Goal: Task Accomplishment & Management: Complete application form

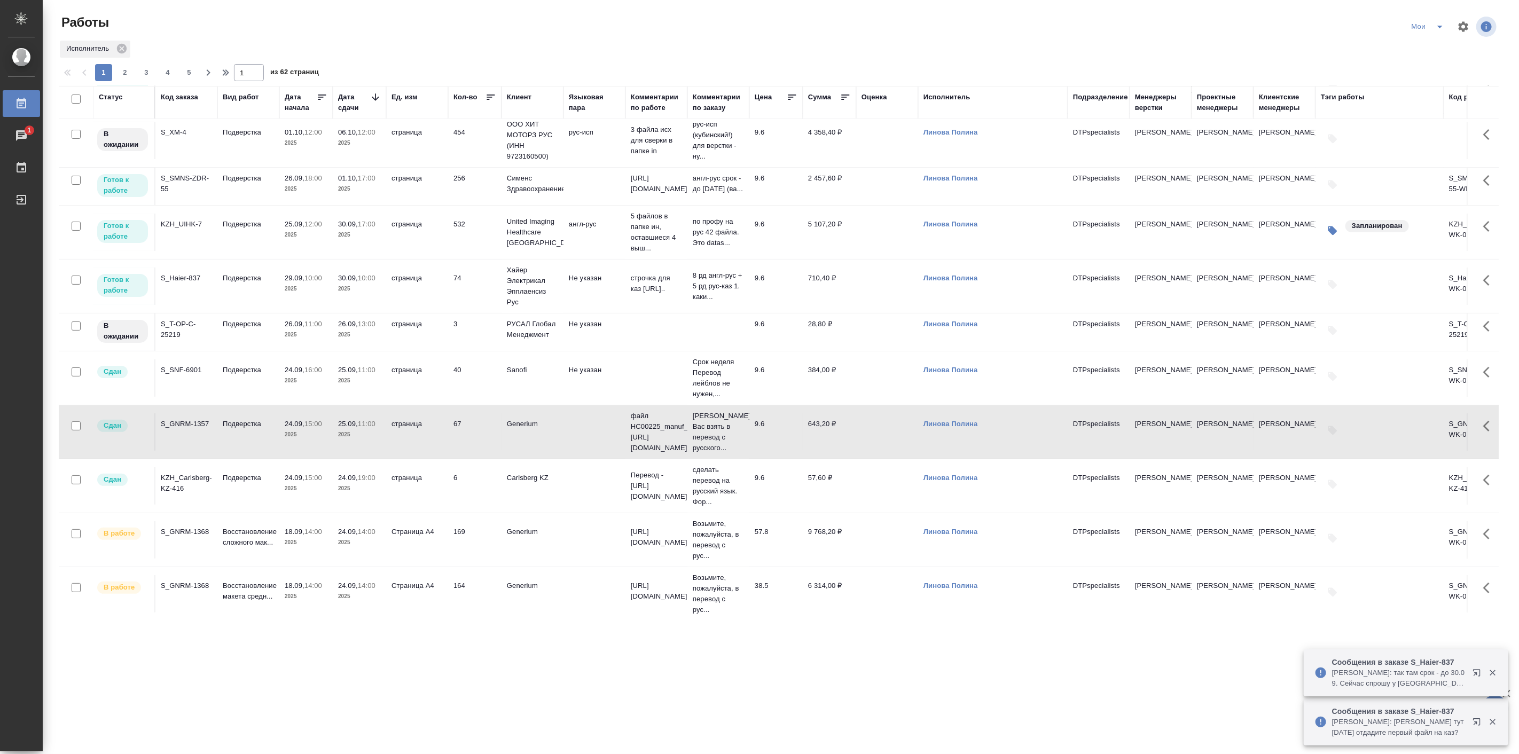
scroll to position [110, 0]
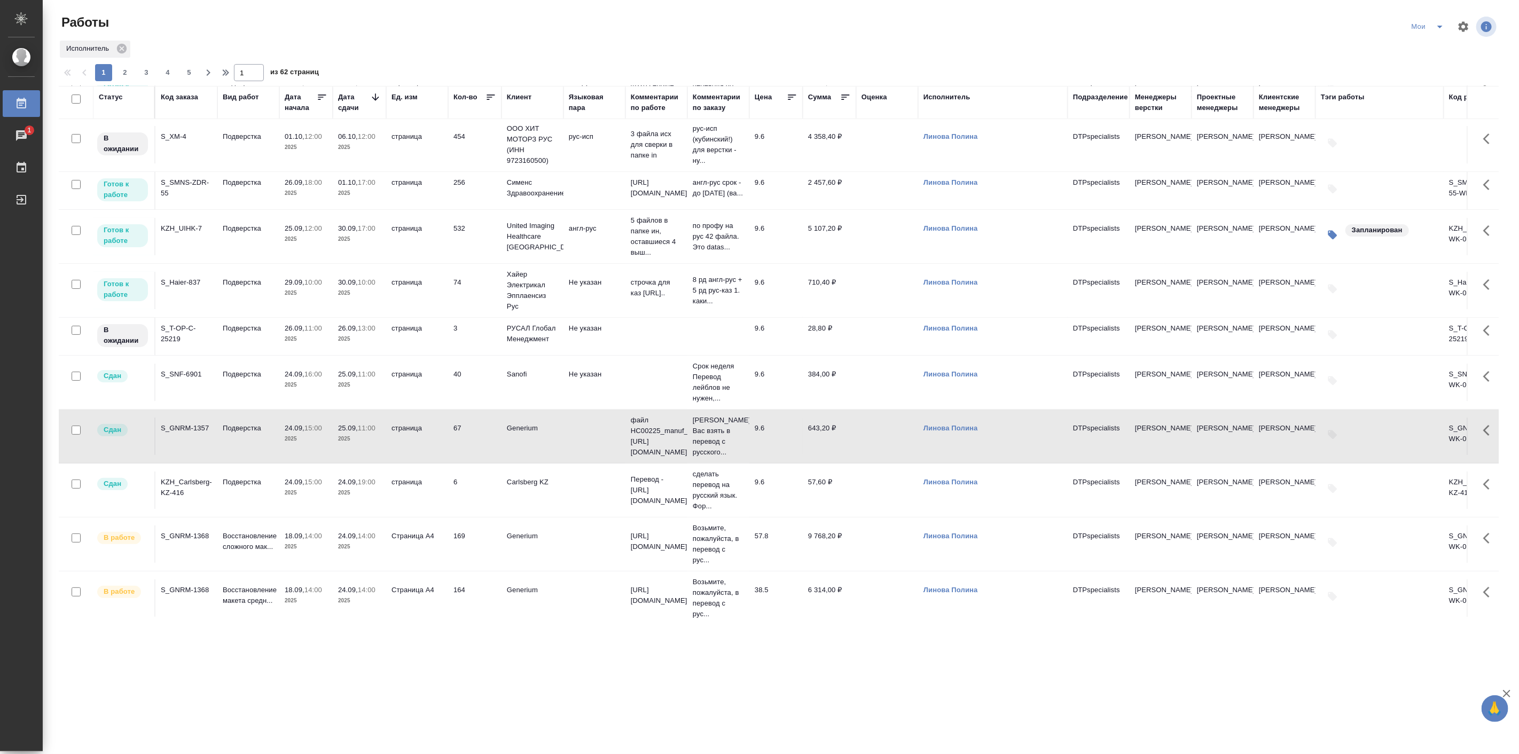
click at [349, 299] on p "2025" at bounding box center [359, 293] width 43 height 11
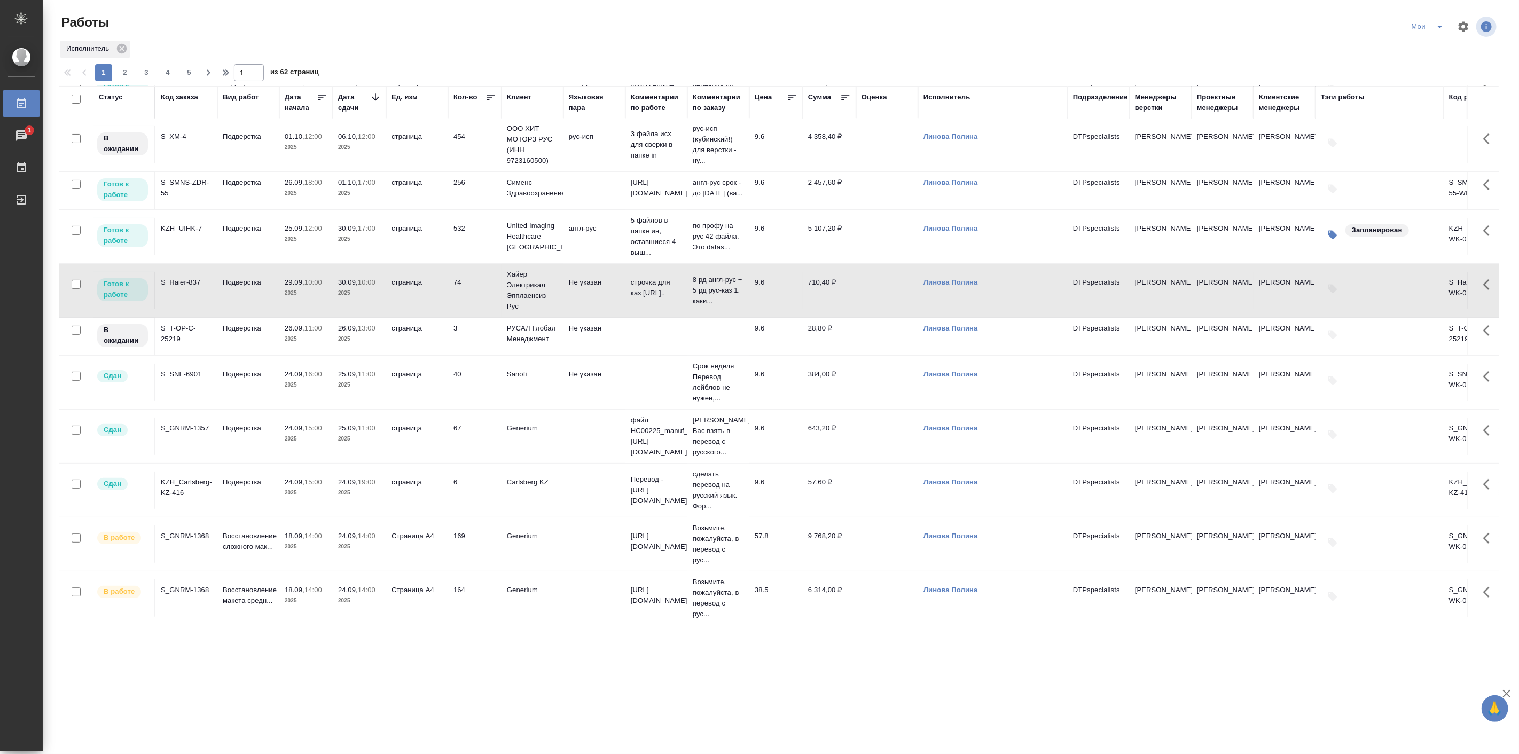
click at [349, 299] on p "2025" at bounding box center [359, 293] width 43 height 11
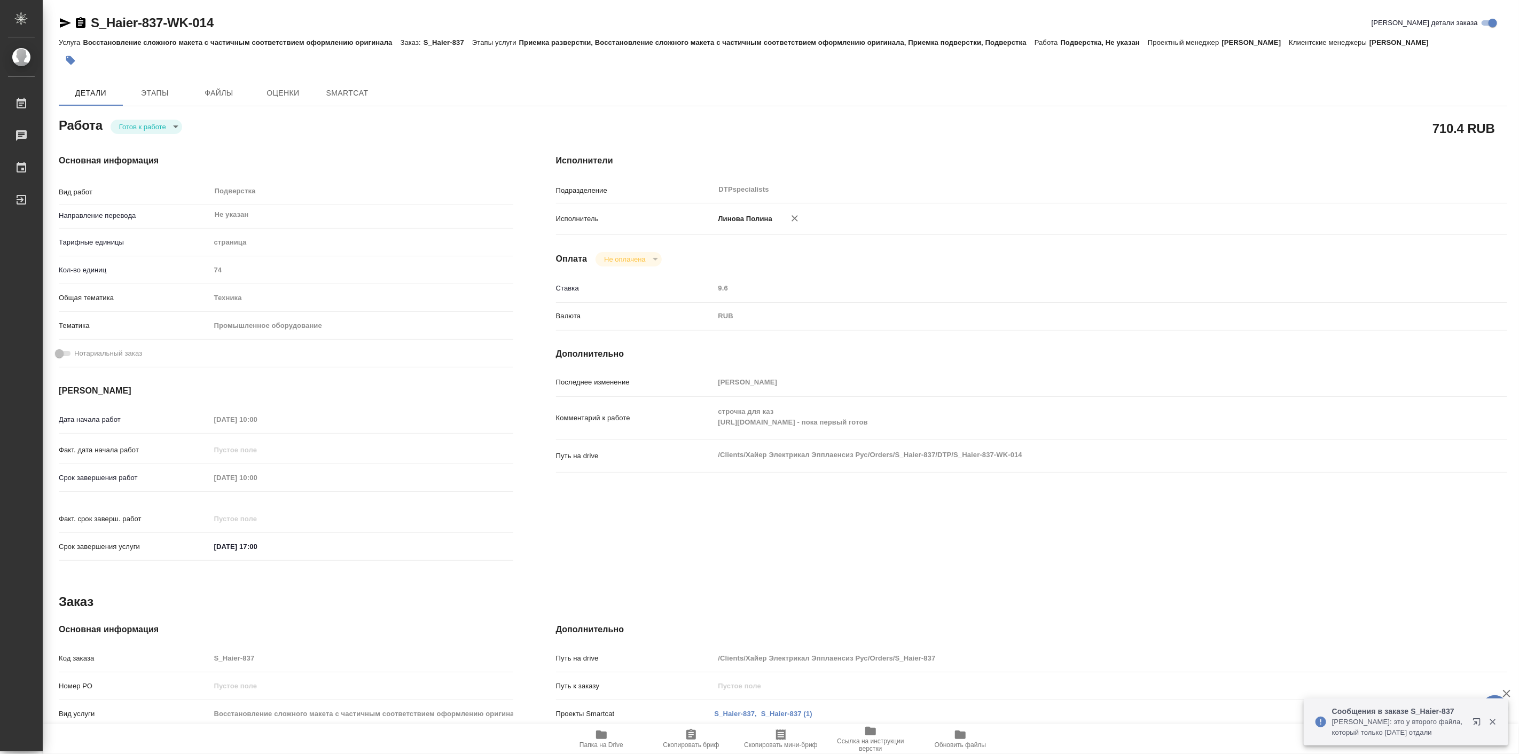
type textarea "x"
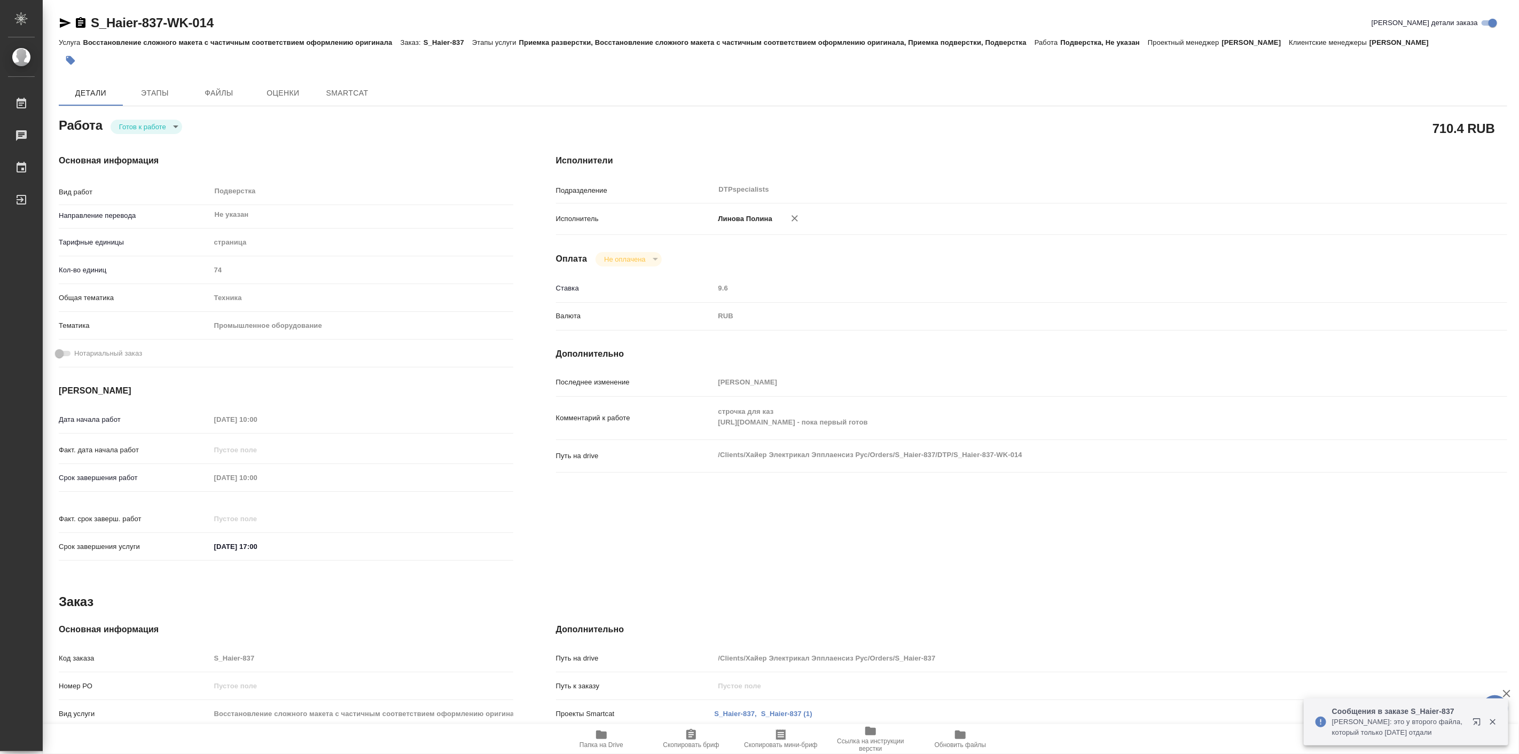
type textarea "x"
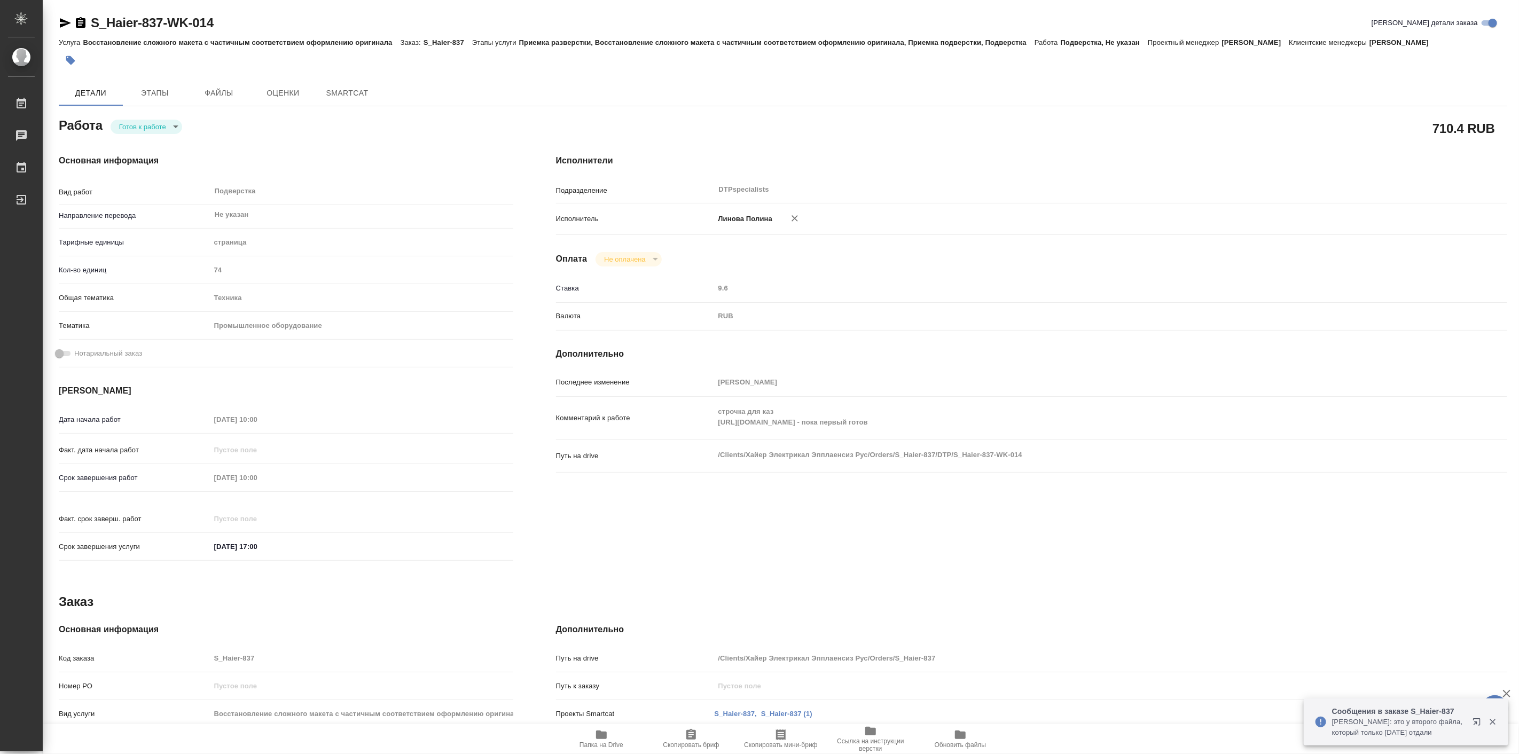
type textarea "x"
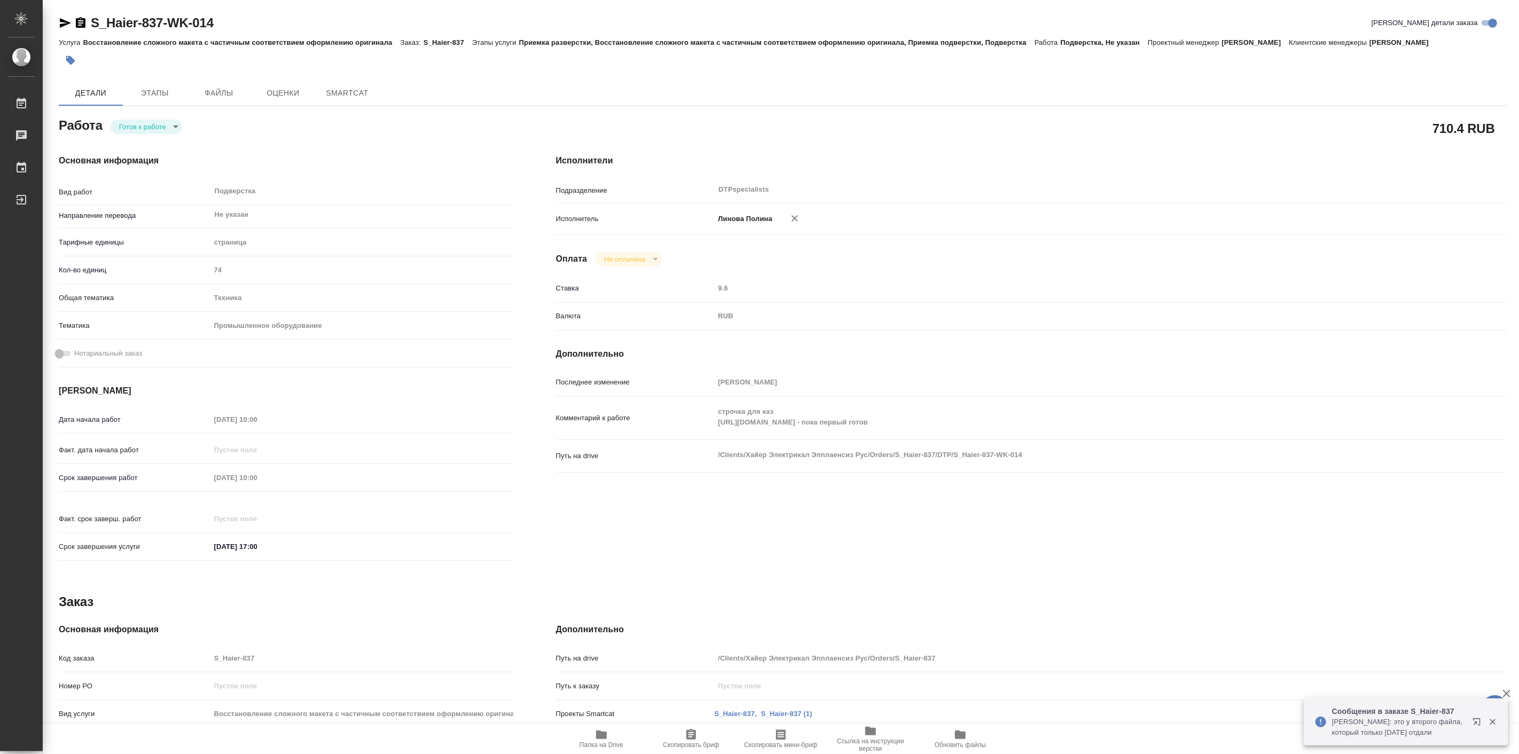
type textarea "x"
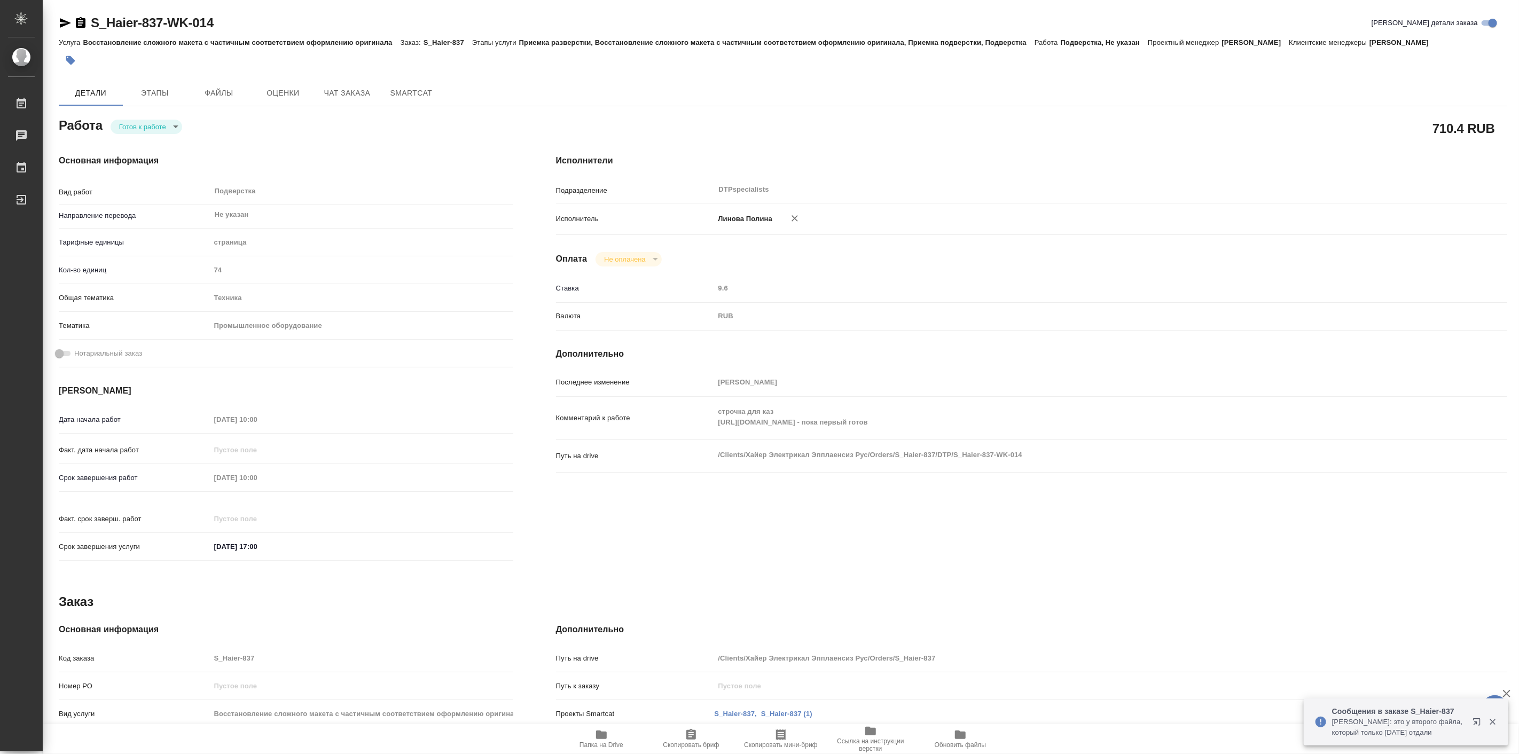
type textarea "x"
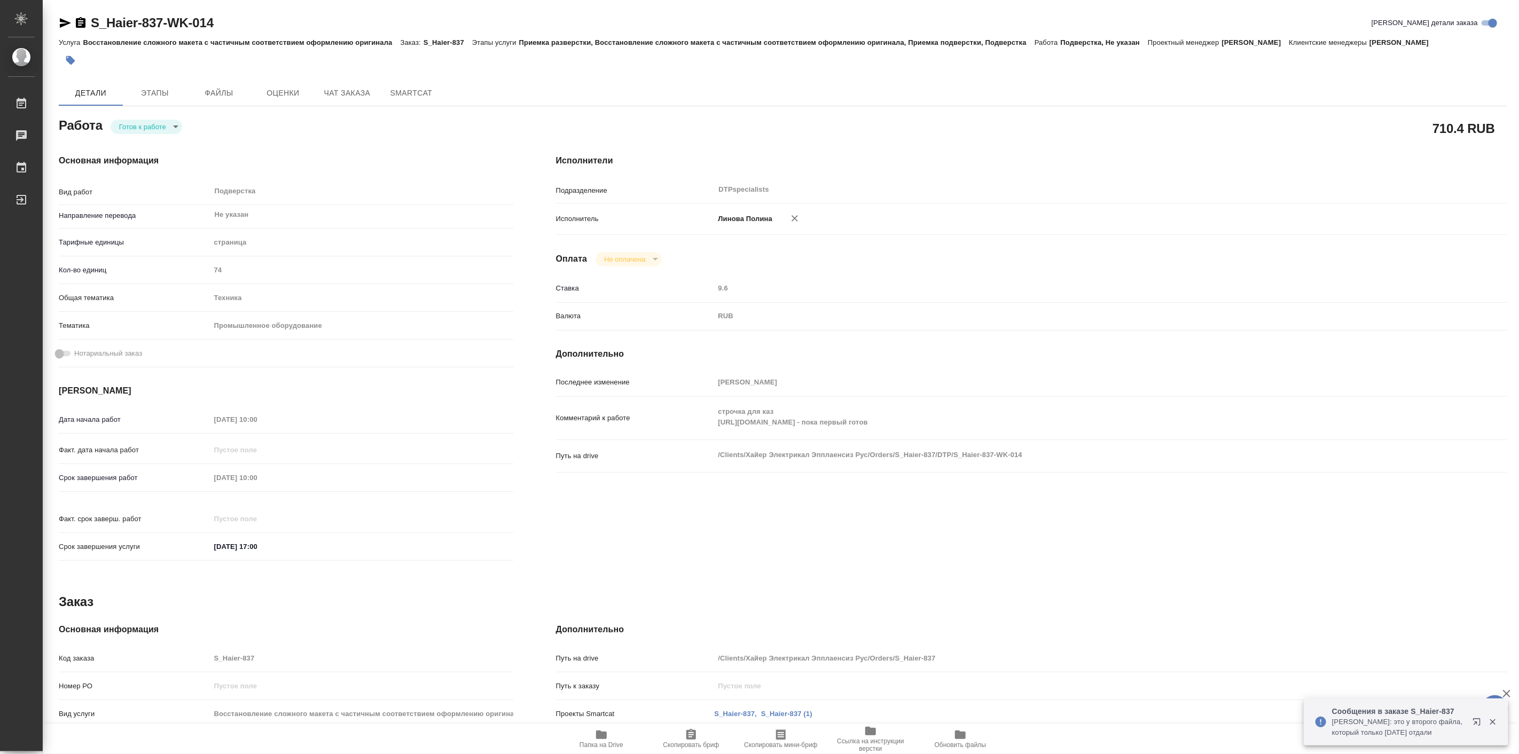
type textarea "x"
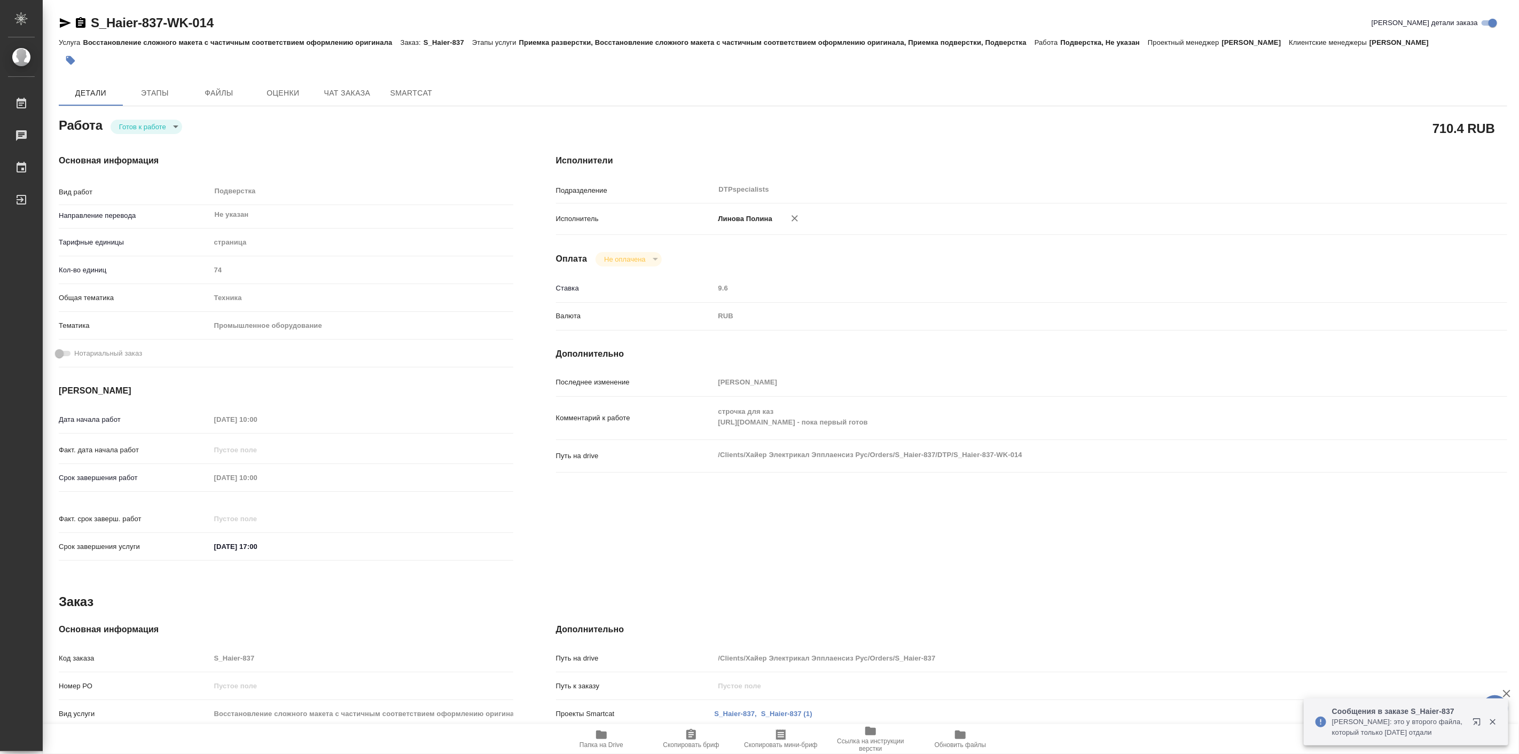
type textarea "x"
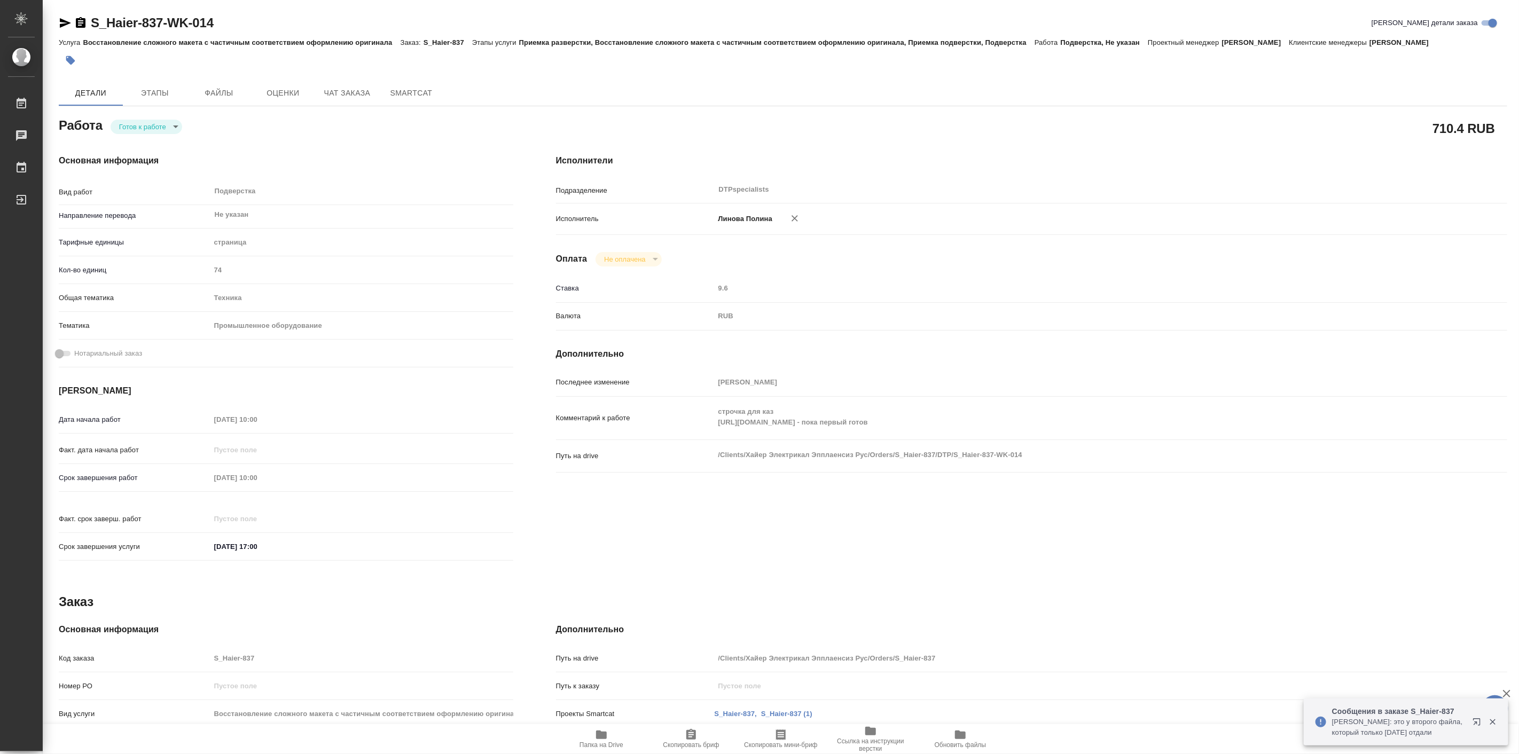
type textarea "x"
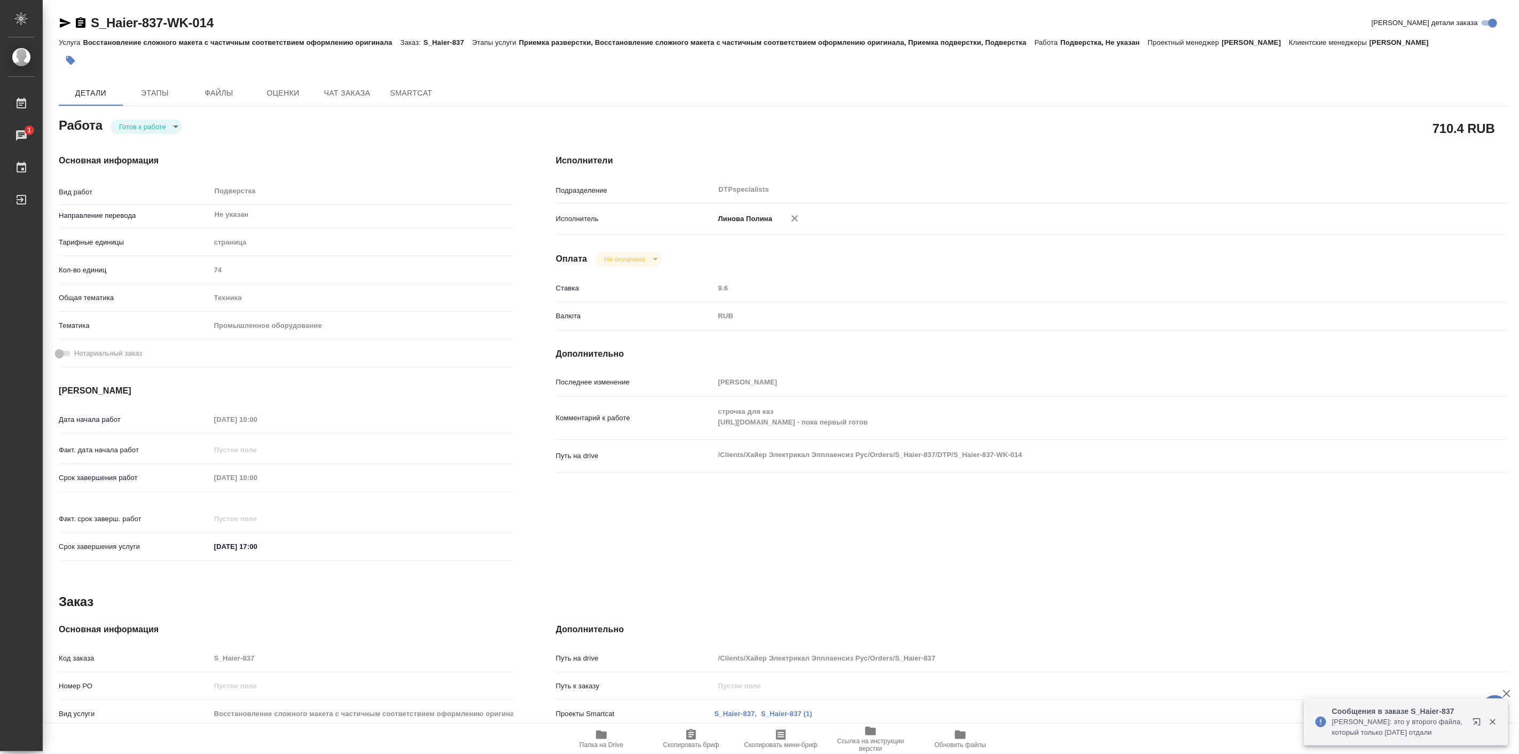
type textarea "x"
